Goal: Find specific page/section

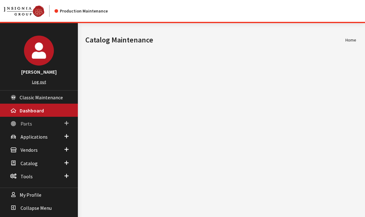
click at [33, 121] on link "Parts" at bounding box center [39, 123] width 78 height 13
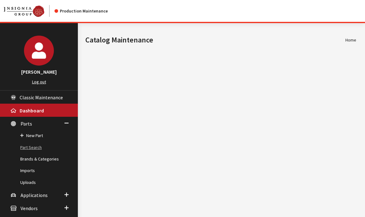
click at [27, 151] on link "Part Search" at bounding box center [39, 147] width 78 height 12
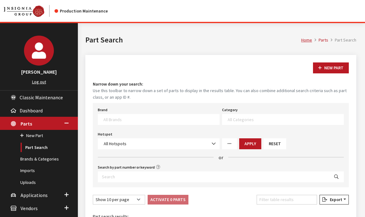
select select
click at [152, 179] on input "Search by part number or keyword" at bounding box center [214, 176] width 232 height 11
paste input "MZ360340EX"
type input "MZ360340EX"
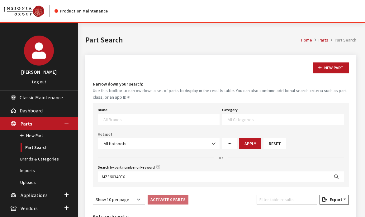
select select
